Goal: Leave review/rating

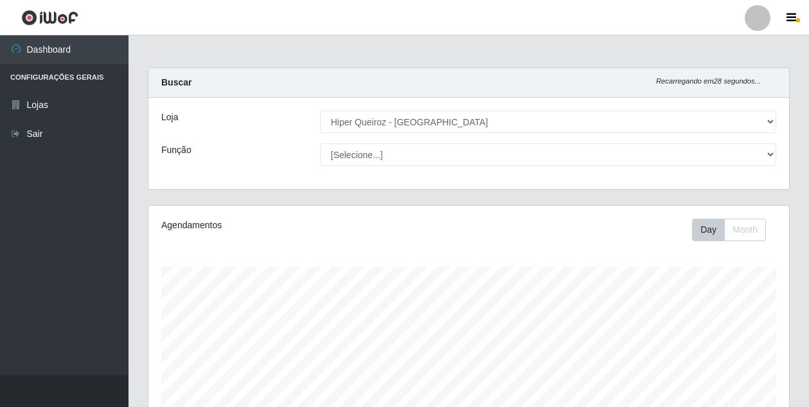
select select "516"
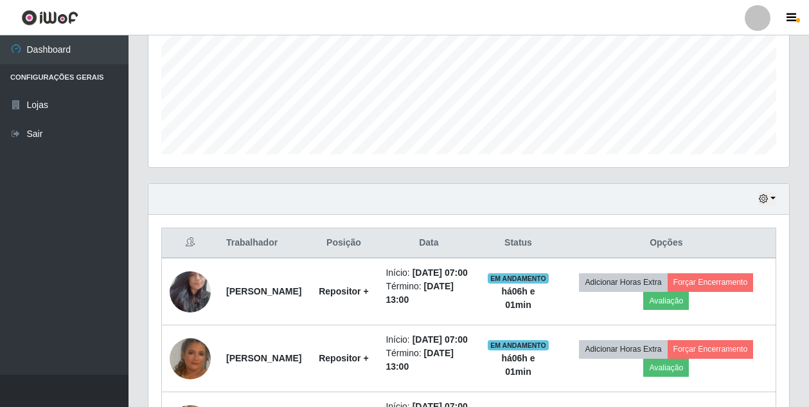
scroll to position [385, 0]
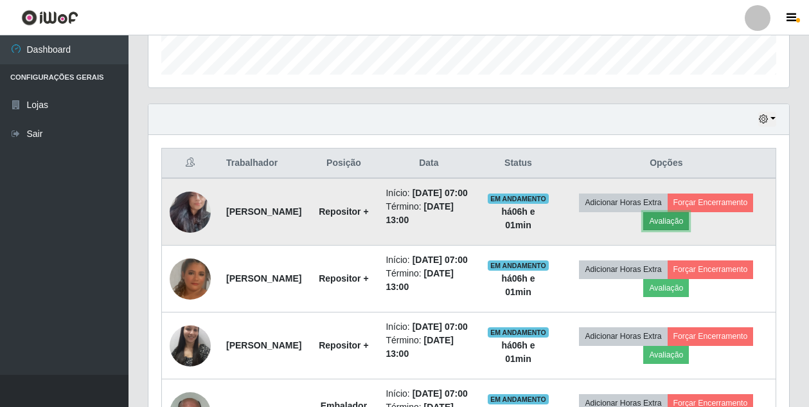
click at [689, 225] on button "Avaliação" at bounding box center [666, 221] width 46 height 18
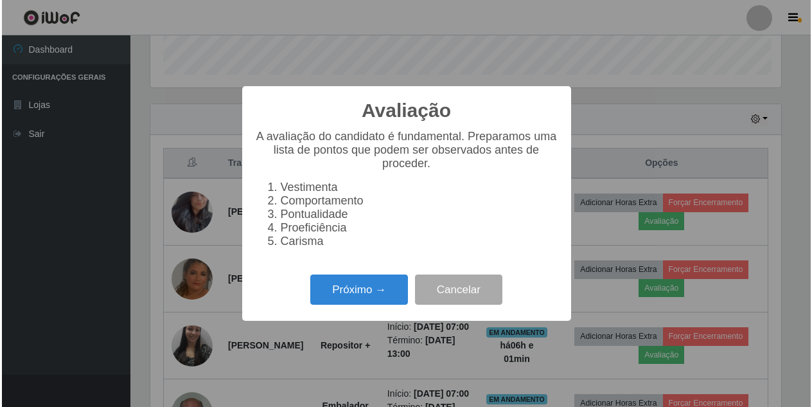
scroll to position [267, 634]
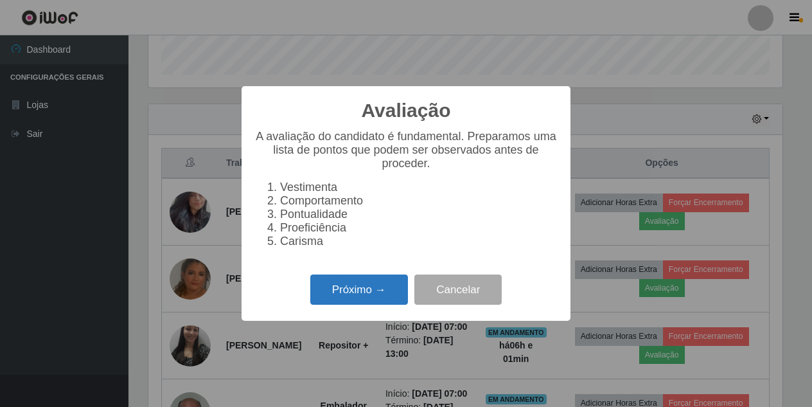
click at [364, 294] on button "Próximo →" at bounding box center [359, 289] width 98 height 30
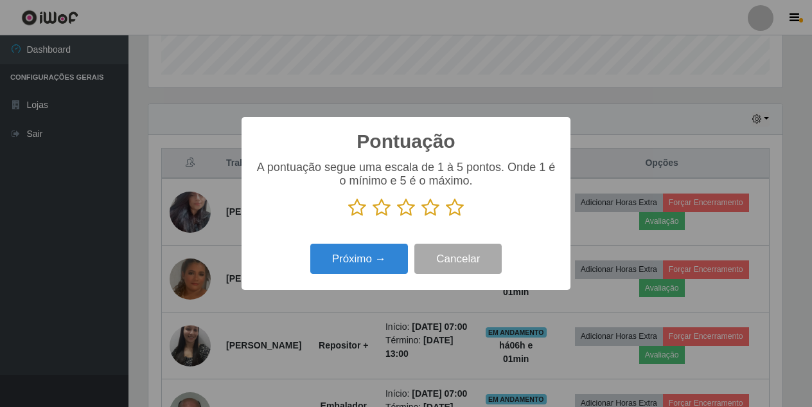
drag, startPoint x: 461, startPoint y: 206, endPoint x: 450, endPoint y: 222, distance: 18.9
click at [460, 207] on icon at bounding box center [455, 207] width 18 height 19
click at [446, 217] on input "radio" at bounding box center [446, 217] width 0 height 0
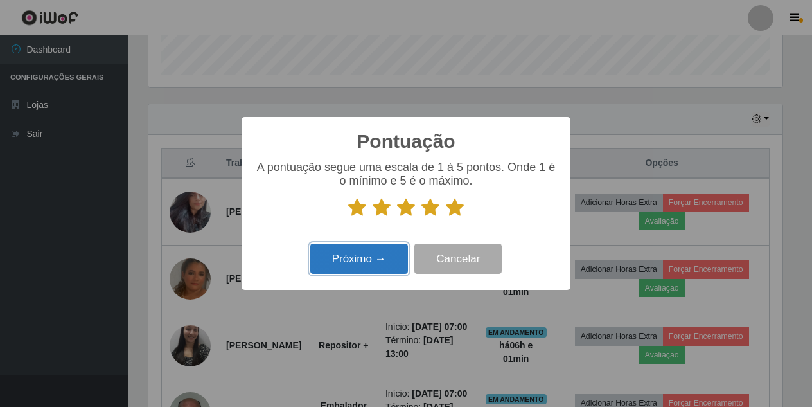
click at [351, 268] on button "Próximo →" at bounding box center [359, 259] width 98 height 30
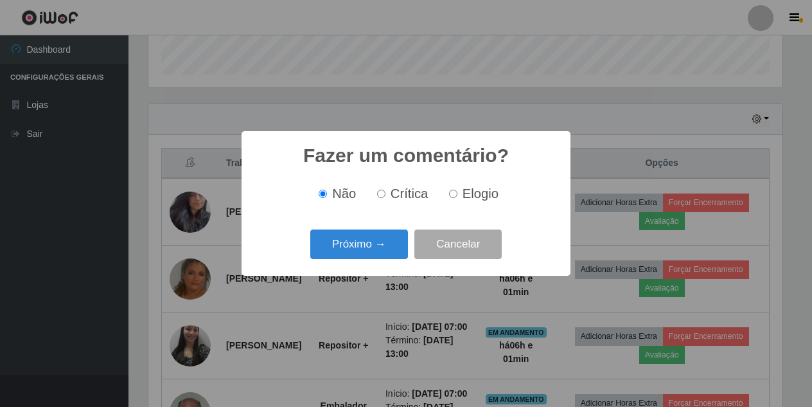
click at [452, 197] on input "Elogio" at bounding box center [453, 194] width 8 height 8
radio input "true"
click at [391, 247] on button "Próximo →" at bounding box center [359, 244] width 98 height 30
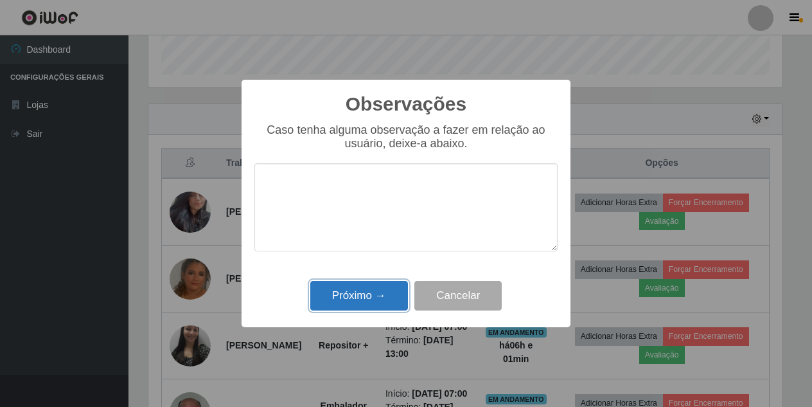
click at [378, 288] on button "Próximo →" at bounding box center [359, 296] width 98 height 30
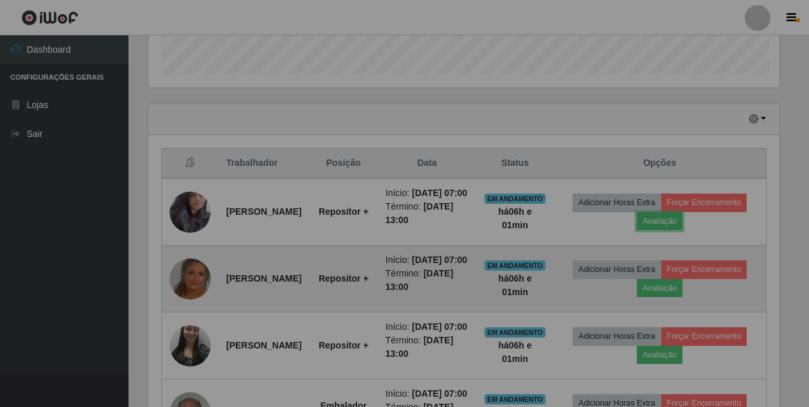
scroll to position [267, 641]
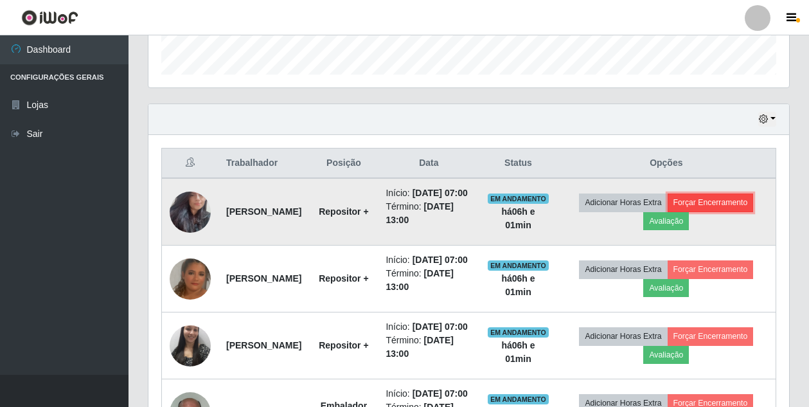
click at [668, 211] on button "Forçar Encerramento" at bounding box center [711, 202] width 86 height 18
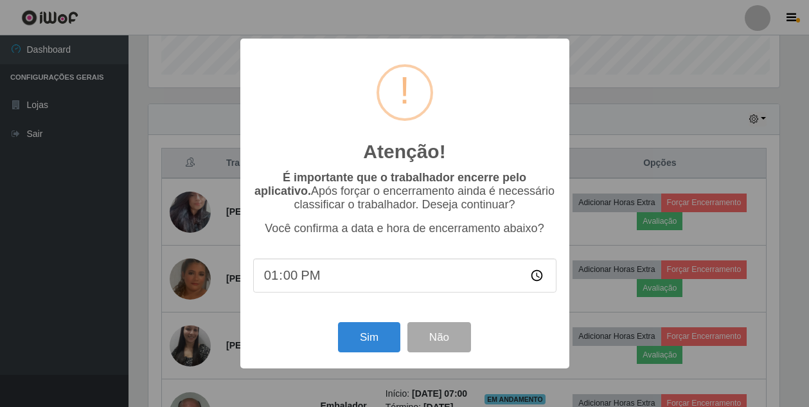
scroll to position [267, 634]
click at [384, 334] on button "Sim" at bounding box center [370, 337] width 62 height 30
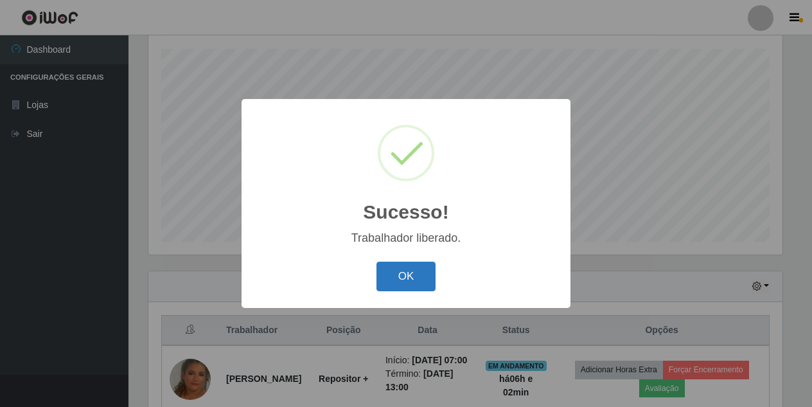
click at [414, 282] on button "OK" at bounding box center [407, 277] width 60 height 30
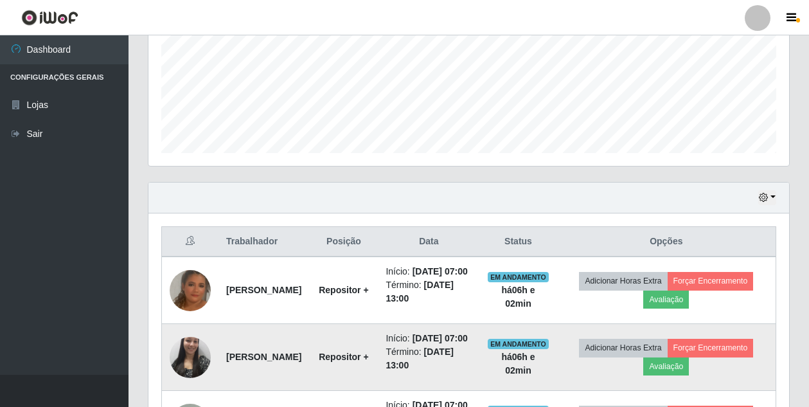
scroll to position [411, 0]
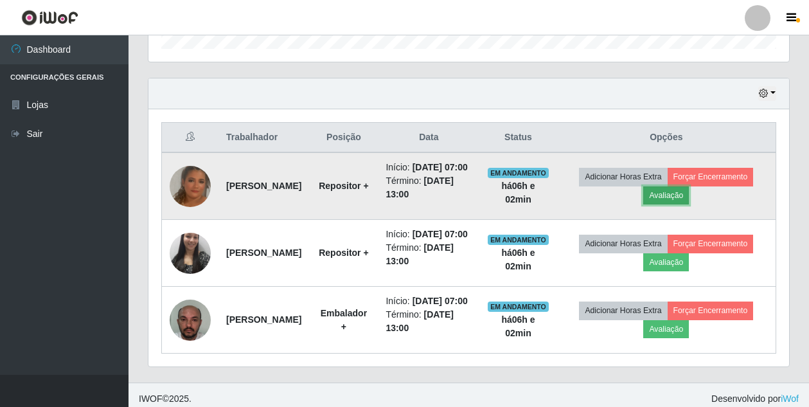
click at [689, 204] on button "Avaliação" at bounding box center [666, 195] width 46 height 18
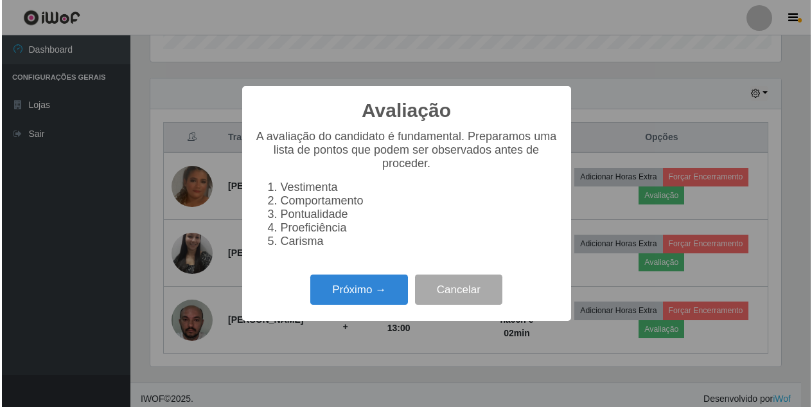
scroll to position [267, 634]
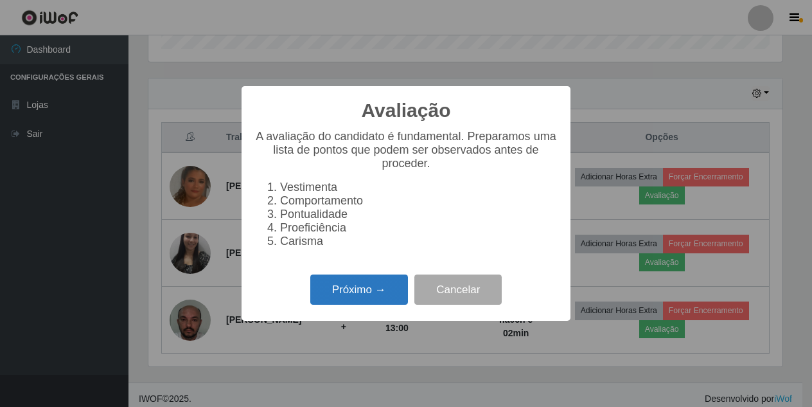
click at [370, 288] on button "Próximo →" at bounding box center [359, 289] width 98 height 30
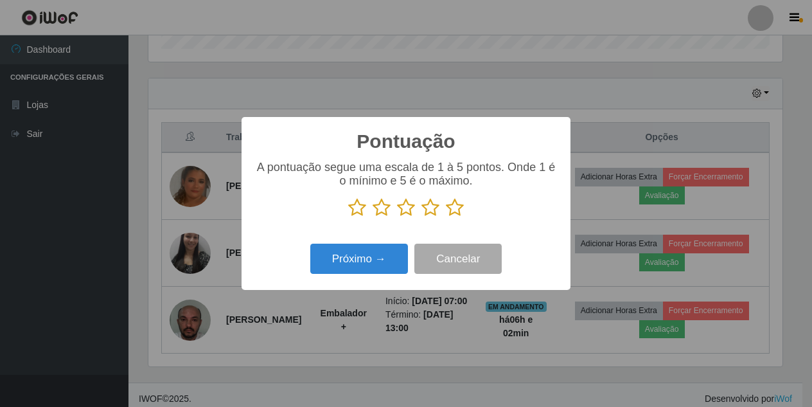
drag, startPoint x: 454, startPoint y: 217, endPoint x: 409, endPoint y: 234, distance: 48.8
click at [453, 217] on icon at bounding box center [455, 207] width 18 height 19
click at [446, 217] on input "radio" at bounding box center [446, 217] width 0 height 0
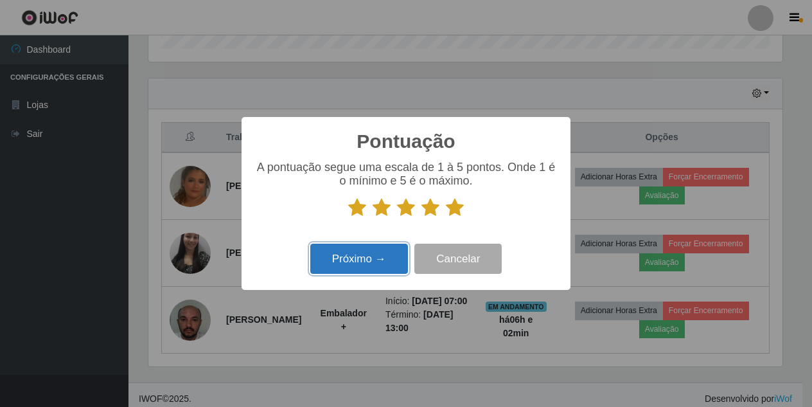
click at [378, 261] on button "Próximo →" at bounding box center [359, 259] width 98 height 30
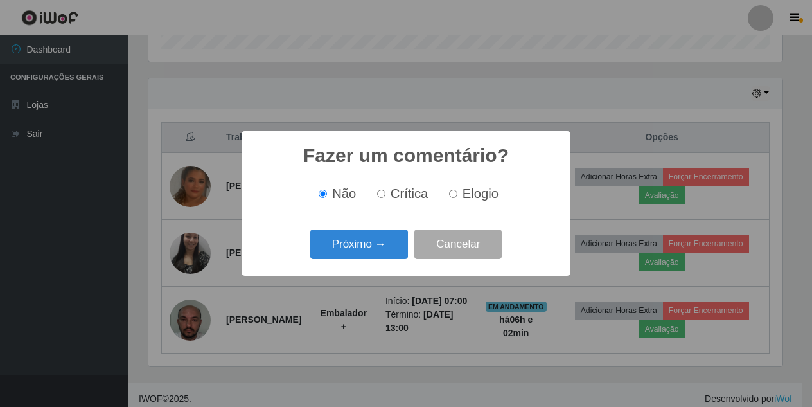
drag, startPoint x: 451, startPoint y: 195, endPoint x: 376, endPoint y: 228, distance: 81.4
click at [450, 195] on input "Elogio" at bounding box center [453, 194] width 8 height 8
radio input "true"
click at [368, 256] on button "Próximo →" at bounding box center [359, 244] width 98 height 30
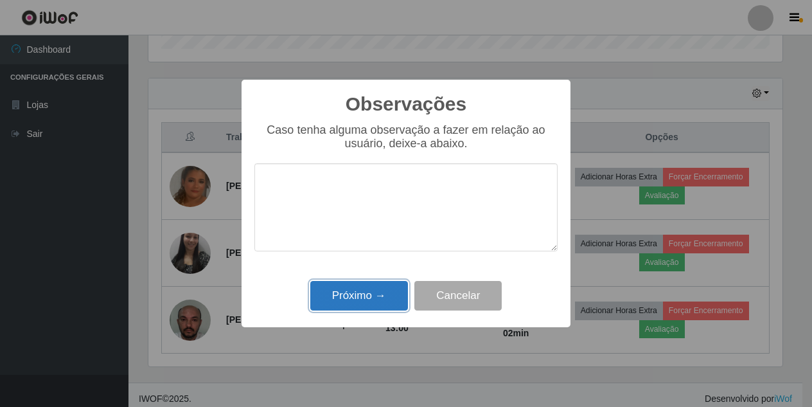
click at [367, 290] on button "Próximo →" at bounding box center [359, 296] width 98 height 30
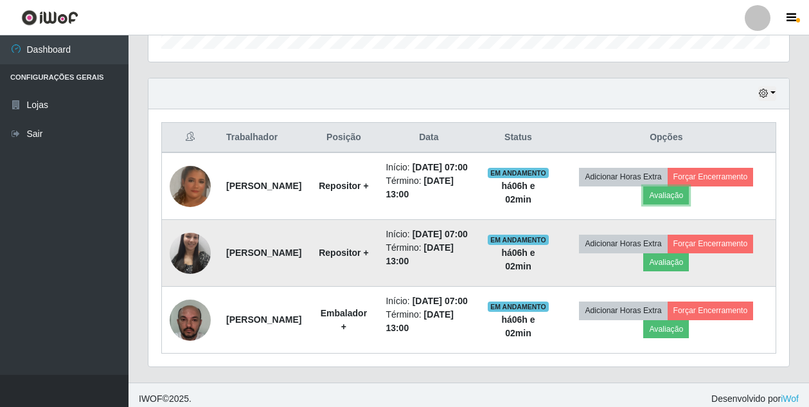
scroll to position [267, 641]
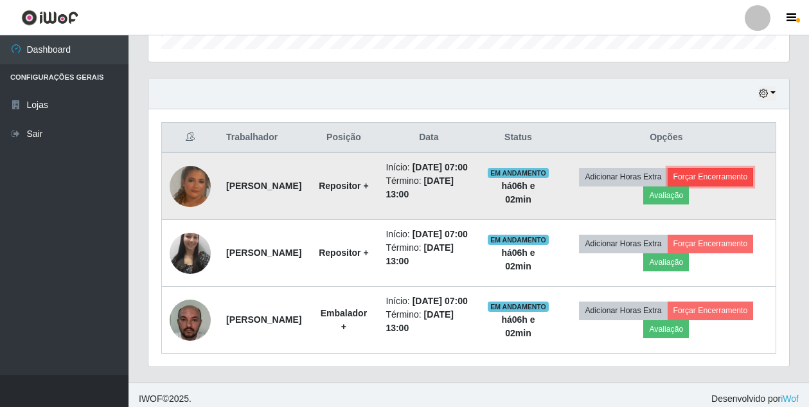
click at [668, 186] on button "Forçar Encerramento" at bounding box center [711, 177] width 86 height 18
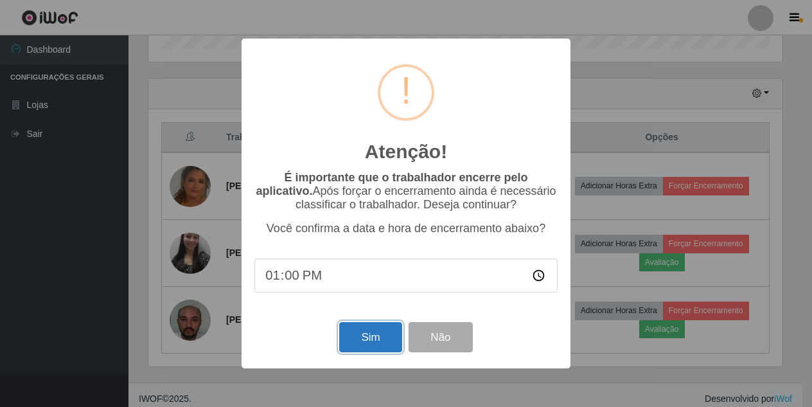
click at [379, 341] on button "Sim" at bounding box center [370, 337] width 62 height 30
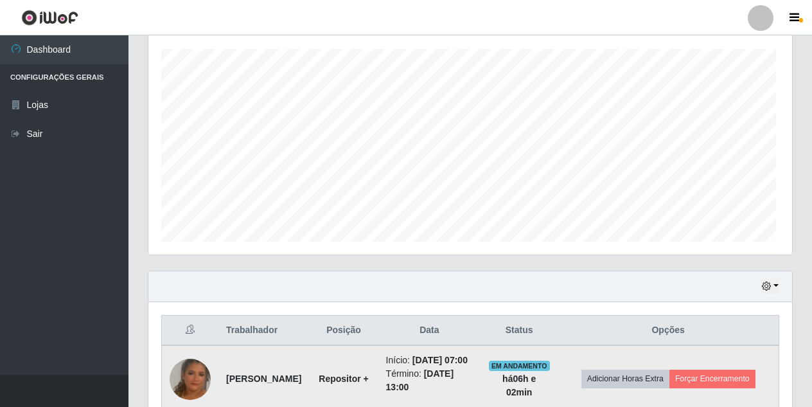
scroll to position [0, 0]
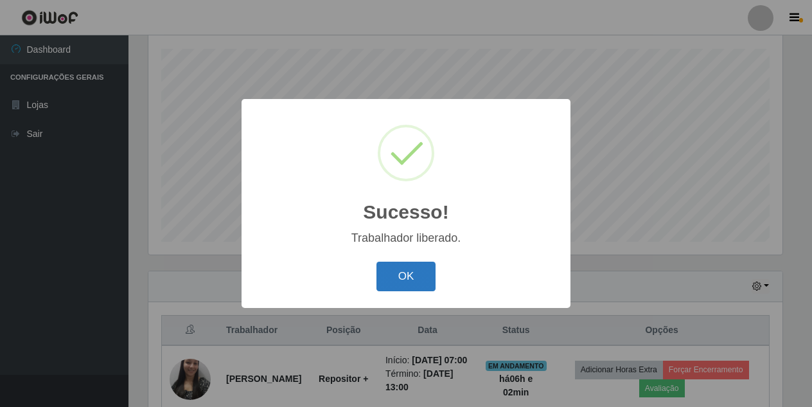
click at [402, 265] on button "OK" at bounding box center [407, 277] width 60 height 30
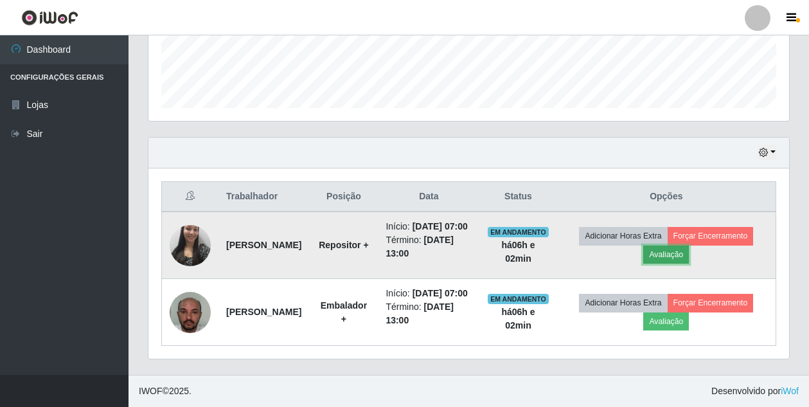
click at [689, 246] on button "Avaliação" at bounding box center [666, 255] width 46 height 18
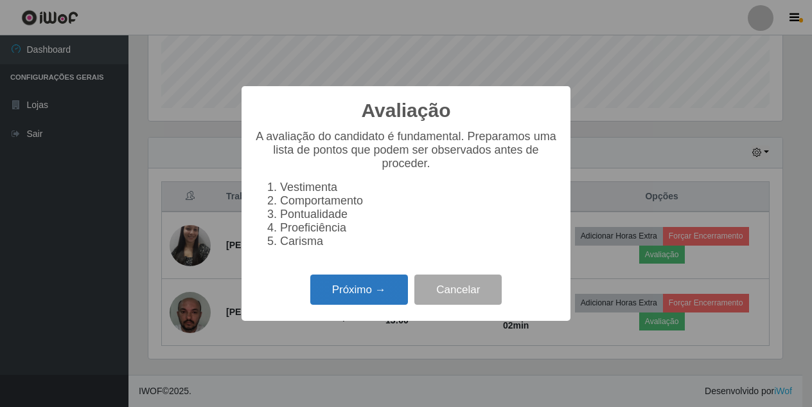
click at [368, 290] on button "Próximo →" at bounding box center [359, 289] width 98 height 30
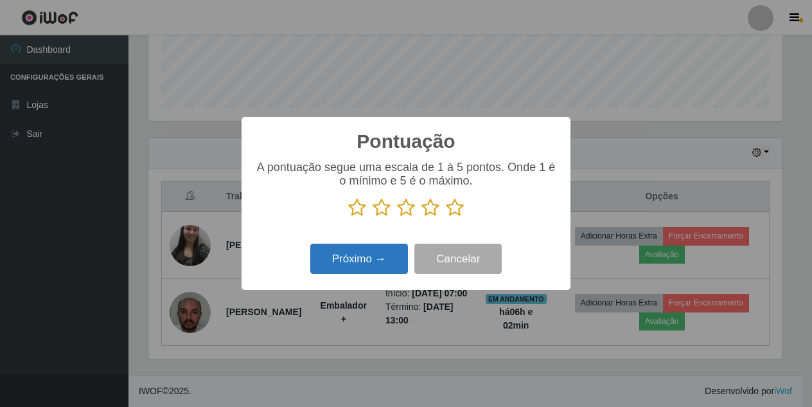
drag, startPoint x: 450, startPoint y: 209, endPoint x: 368, endPoint y: 260, distance: 96.1
click at [450, 211] on icon at bounding box center [455, 207] width 18 height 19
click at [446, 217] on input "radio" at bounding box center [446, 217] width 0 height 0
click at [362, 260] on button "Próximo →" at bounding box center [359, 259] width 98 height 30
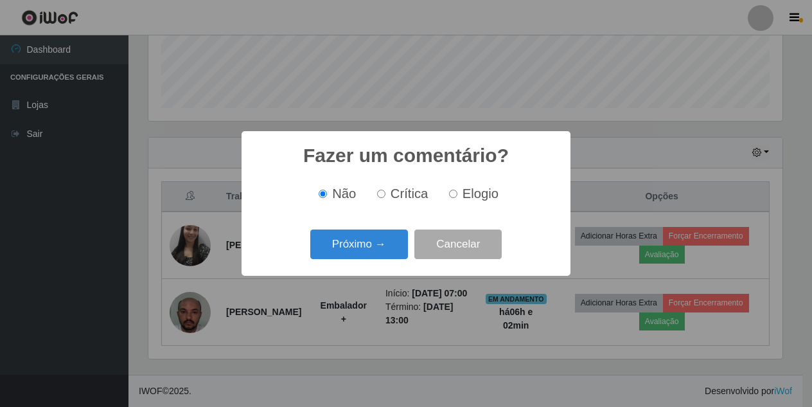
click at [455, 195] on input "Elogio" at bounding box center [453, 194] width 8 height 8
radio input "true"
click at [368, 258] on button "Próximo →" at bounding box center [359, 244] width 98 height 30
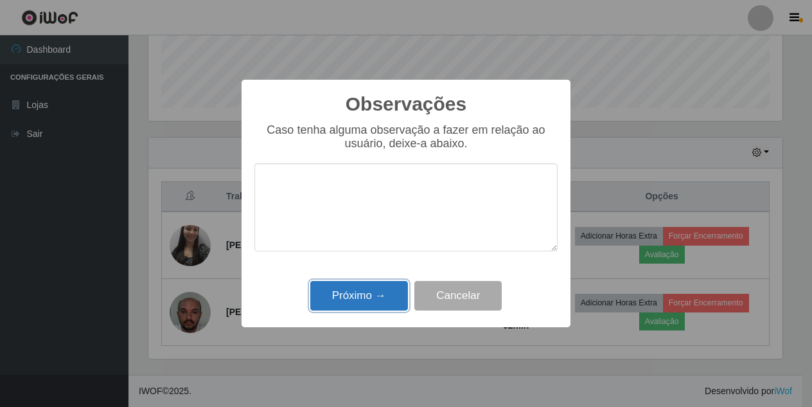
click at [379, 292] on button "Próximo →" at bounding box center [359, 296] width 98 height 30
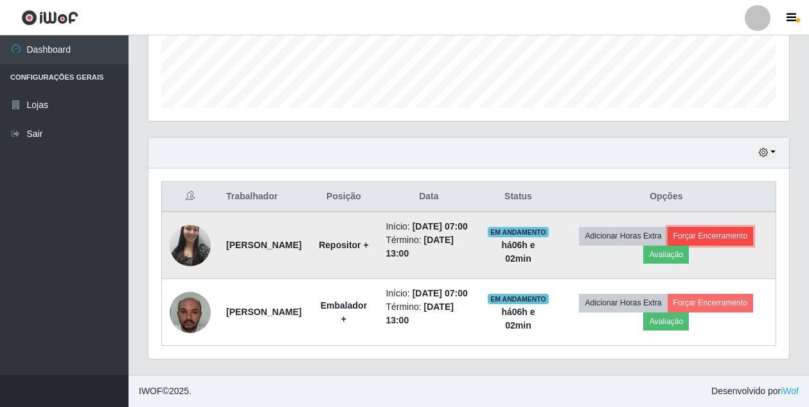
click at [668, 237] on button "Forçar Encerramento" at bounding box center [711, 236] width 86 height 18
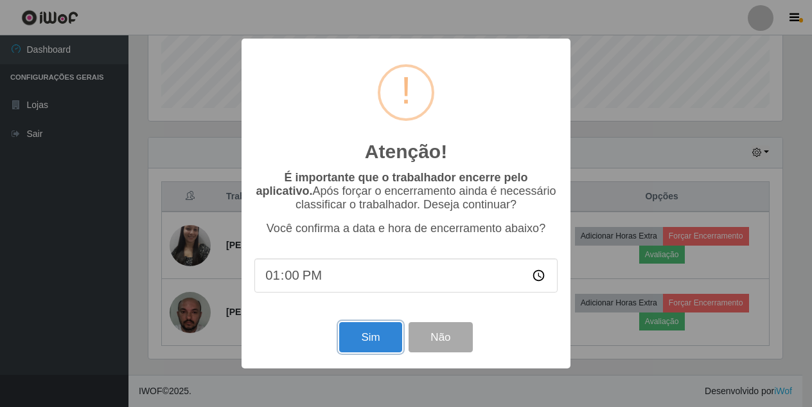
click at [392, 330] on button "Sim" at bounding box center [370, 337] width 62 height 30
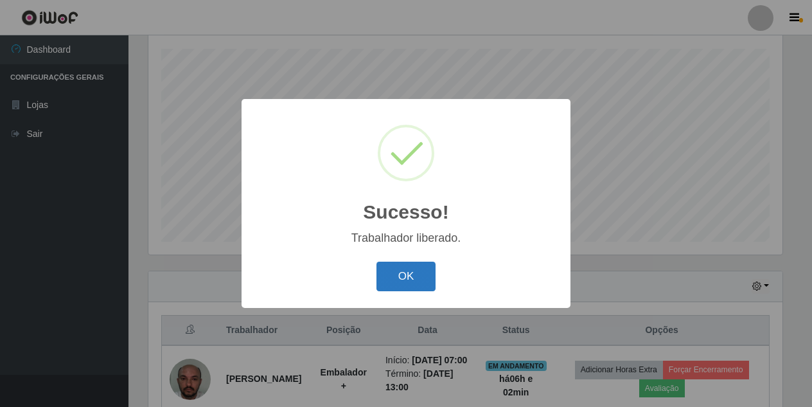
click at [424, 267] on button "OK" at bounding box center [407, 277] width 60 height 30
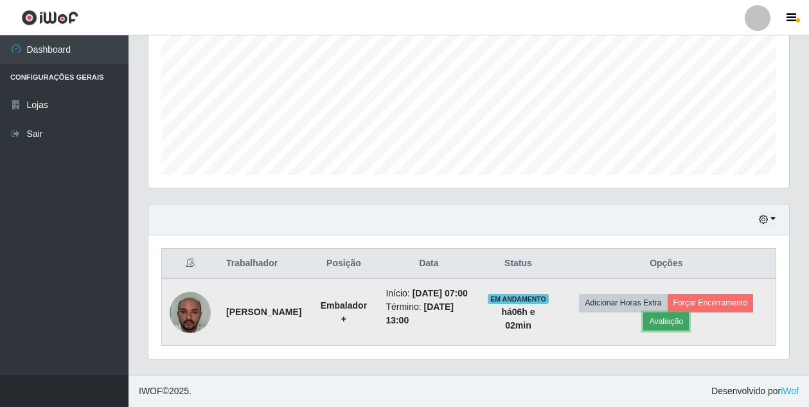
click at [689, 312] on button "Avaliação" at bounding box center [666, 321] width 46 height 18
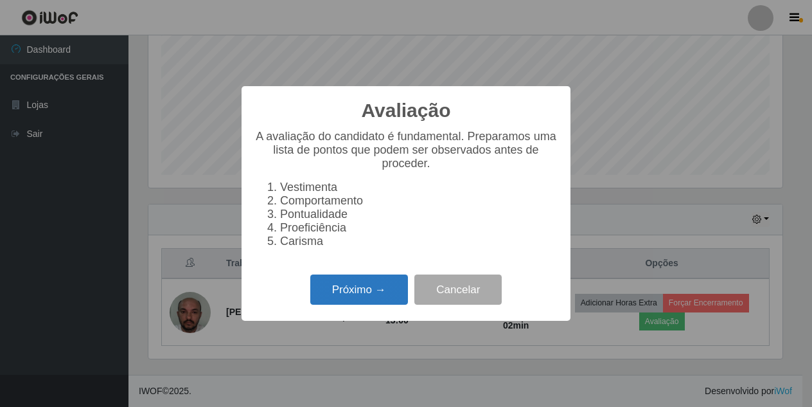
click at [350, 305] on button "Próximo →" at bounding box center [359, 289] width 98 height 30
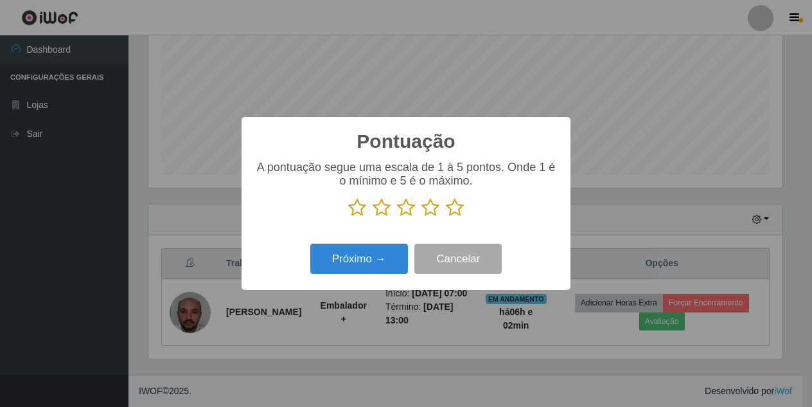
click at [459, 211] on icon at bounding box center [455, 207] width 18 height 19
click at [446, 217] on input "radio" at bounding box center [446, 217] width 0 height 0
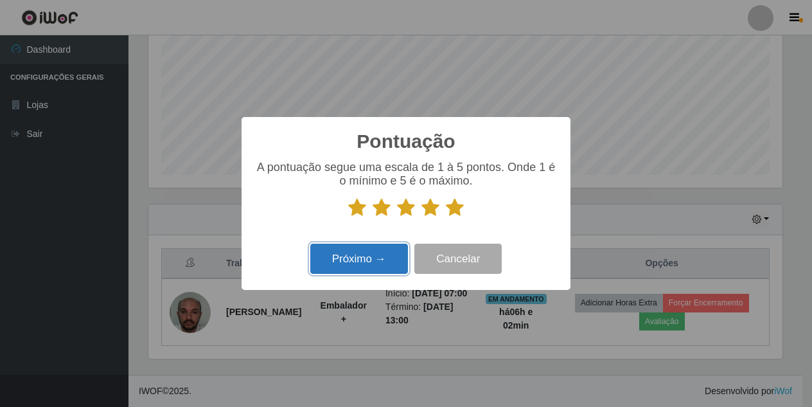
click at [396, 269] on button "Próximo →" at bounding box center [359, 259] width 98 height 30
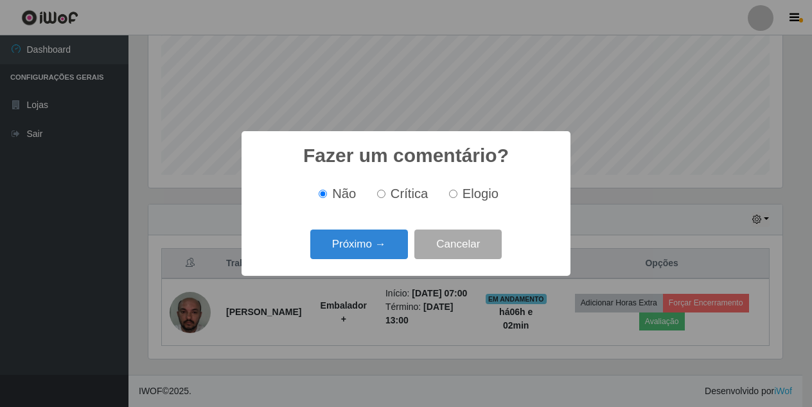
click at [454, 198] on input "Elogio" at bounding box center [453, 194] width 8 height 8
radio input "true"
click at [395, 247] on button "Próximo →" at bounding box center [359, 244] width 98 height 30
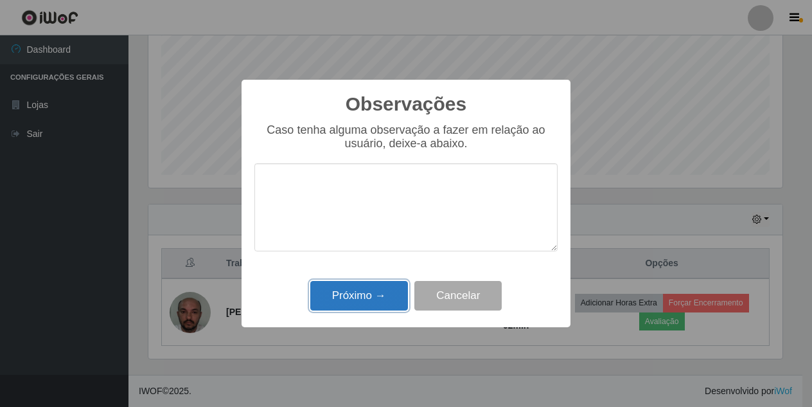
click at [390, 305] on button "Próximo →" at bounding box center [359, 296] width 98 height 30
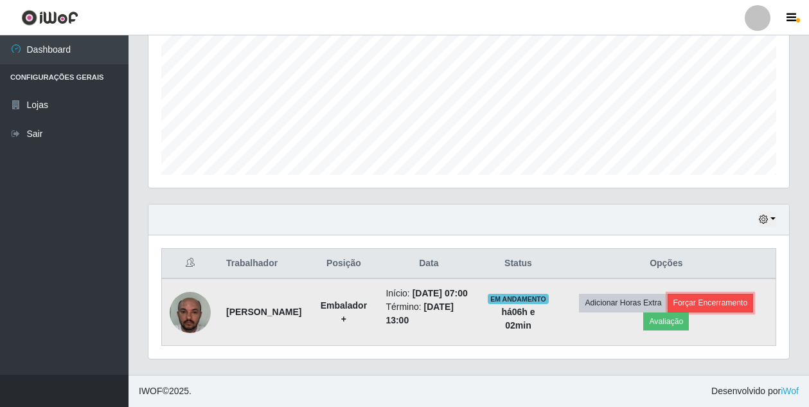
click at [668, 308] on button "Forçar Encerramento" at bounding box center [711, 303] width 86 height 18
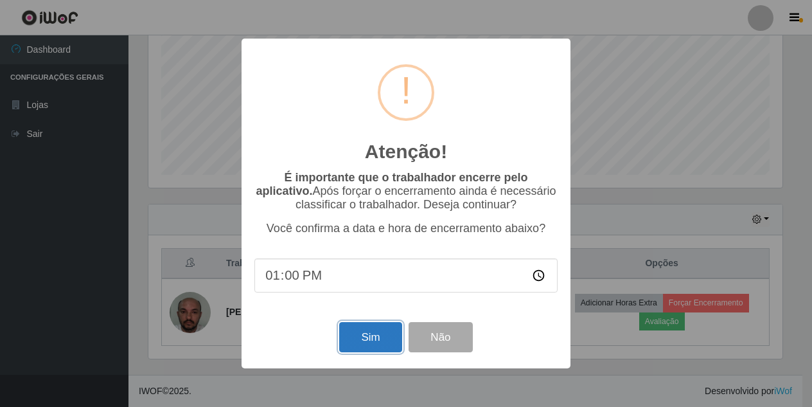
click at [391, 332] on button "Sim" at bounding box center [370, 337] width 62 height 30
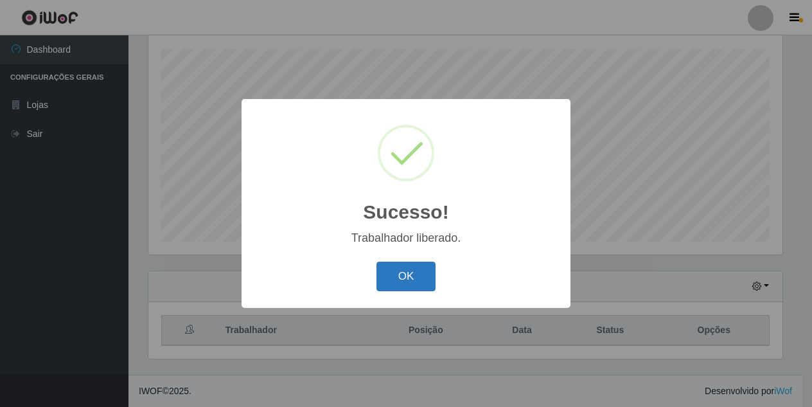
click at [417, 278] on button "OK" at bounding box center [407, 277] width 60 height 30
